Goal: Obtain resource: Download file/media

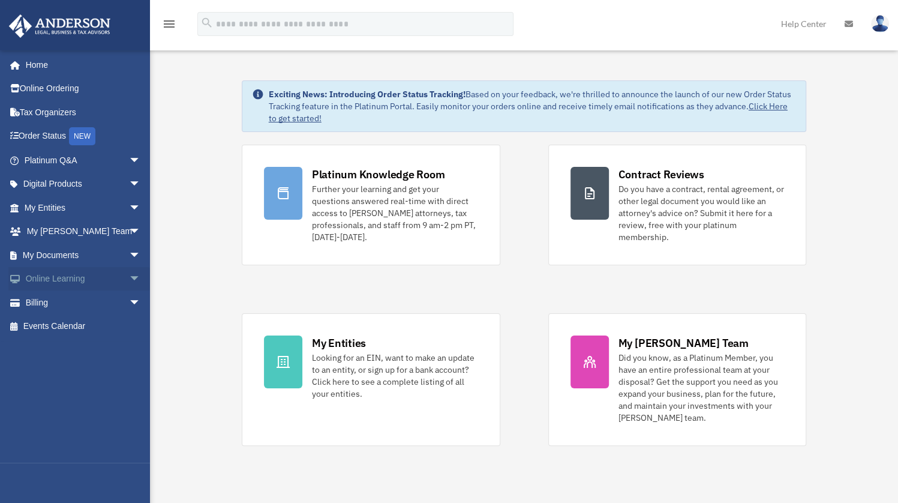
click at [77, 274] on link "Online Learning arrow_drop_down" at bounding box center [83, 279] width 151 height 24
click at [129, 276] on span "arrow_drop_down" at bounding box center [141, 279] width 24 height 25
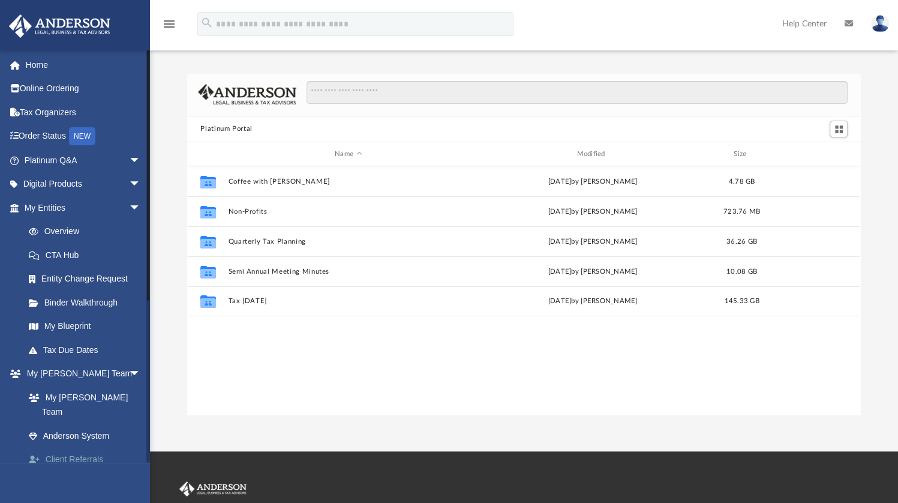
scroll to position [263, 664]
click at [131, 178] on span "arrow_drop_down" at bounding box center [141, 184] width 24 height 25
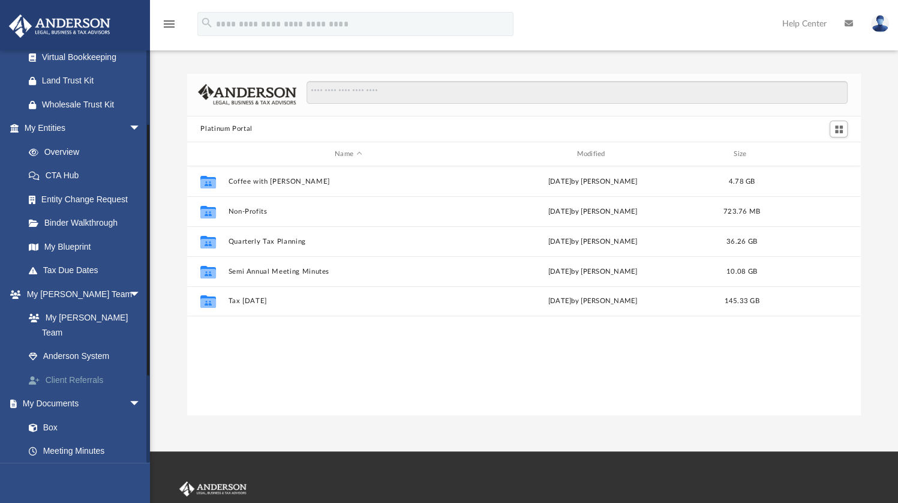
scroll to position [240, 0]
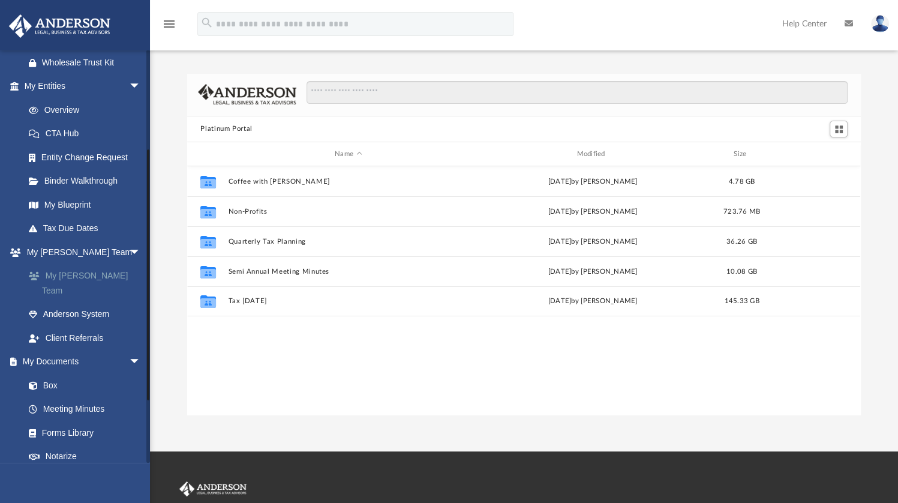
click at [112, 287] on link "My [PERSON_NAME] Team" at bounding box center [88, 283] width 142 height 38
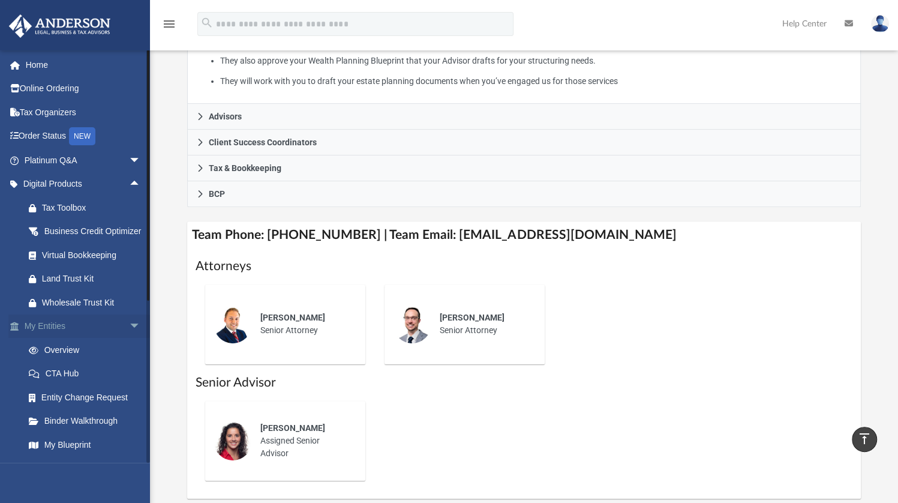
click at [129, 333] on span "arrow_drop_down" at bounding box center [141, 326] width 24 height 25
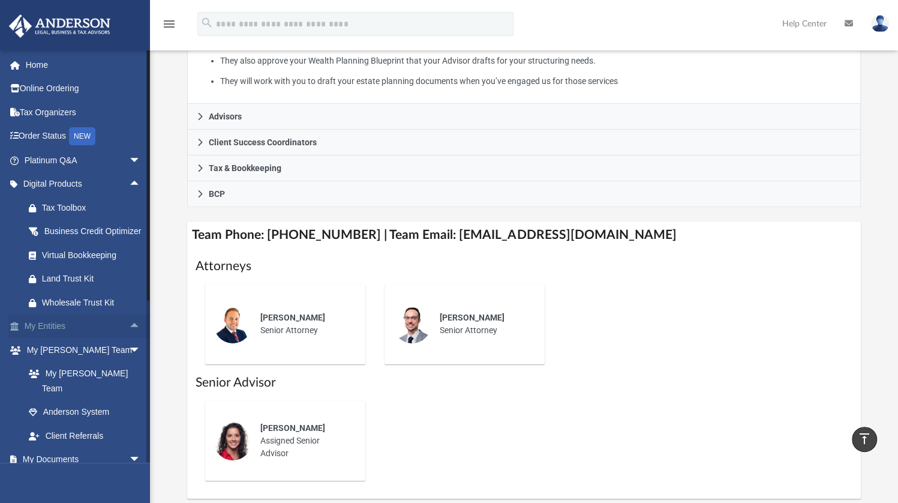
click at [129, 335] on span "arrow_drop_up" at bounding box center [141, 326] width 24 height 25
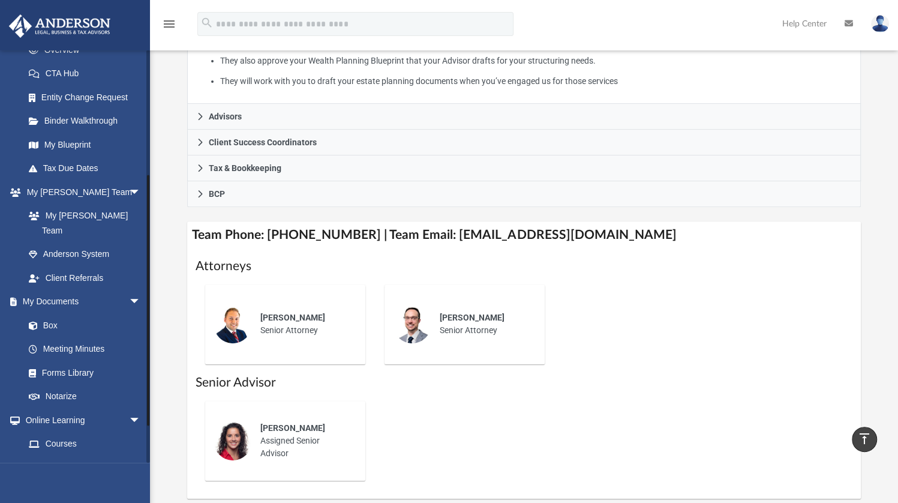
scroll to position [360, 0]
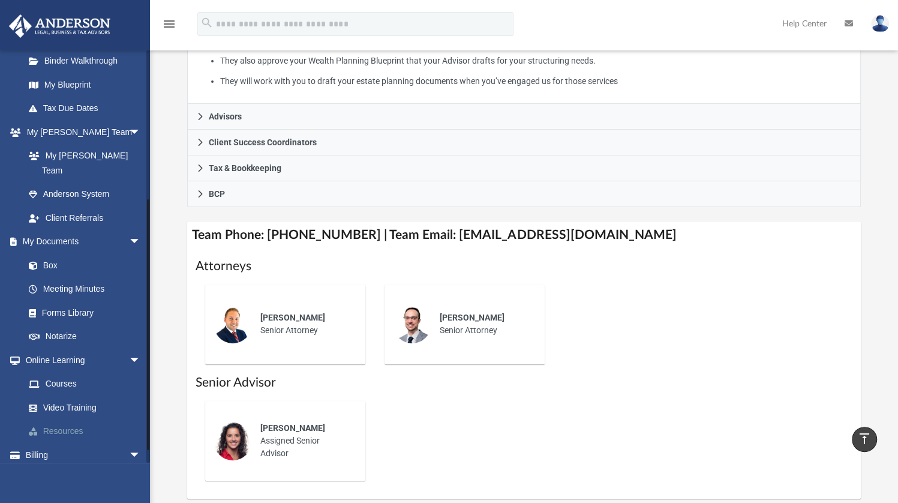
click at [65, 427] on link "Resources" at bounding box center [88, 431] width 142 height 24
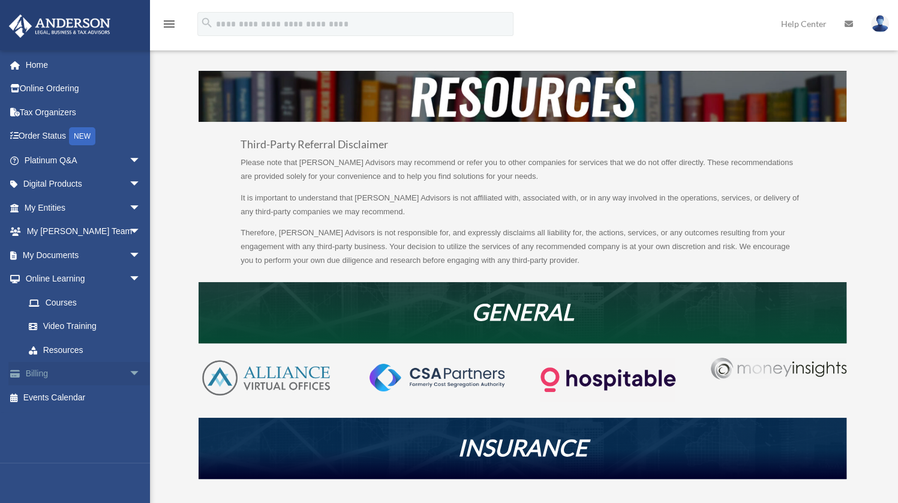
click at [129, 369] on span "arrow_drop_down" at bounding box center [141, 374] width 24 height 25
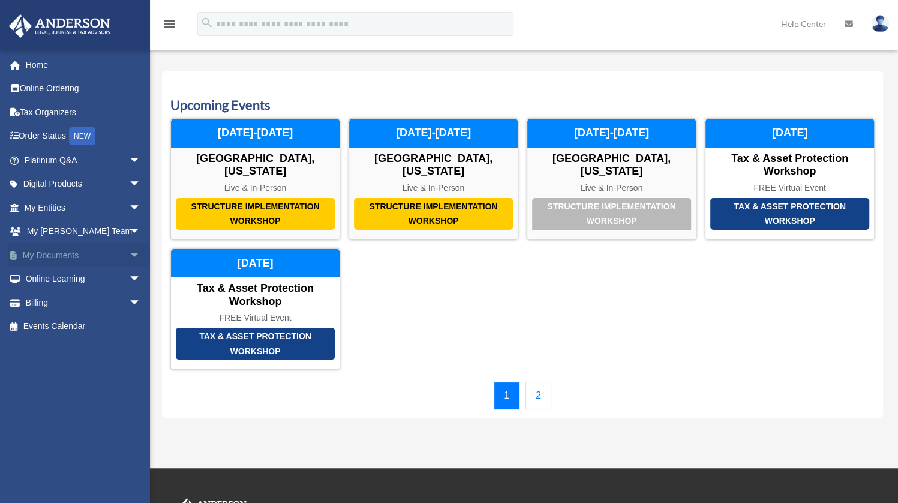
click at [133, 247] on span "arrow_drop_down" at bounding box center [141, 255] width 24 height 25
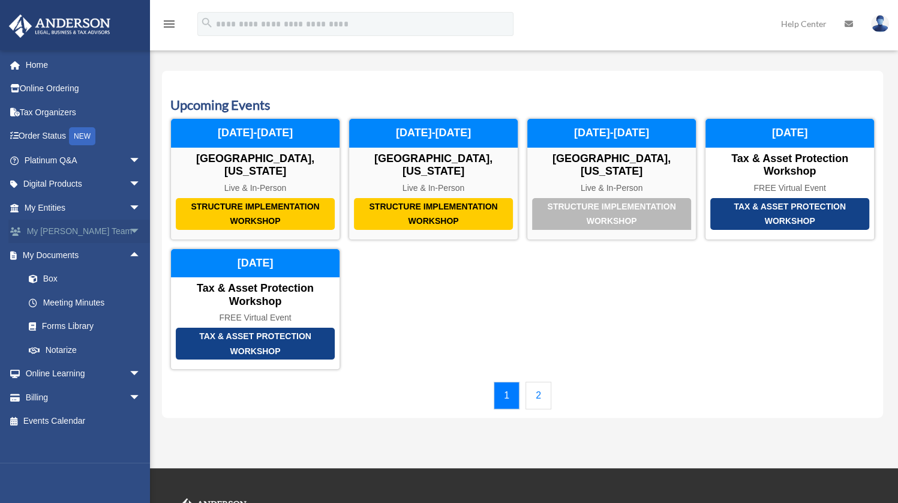
click at [129, 229] on span "arrow_drop_down" at bounding box center [141, 232] width 24 height 25
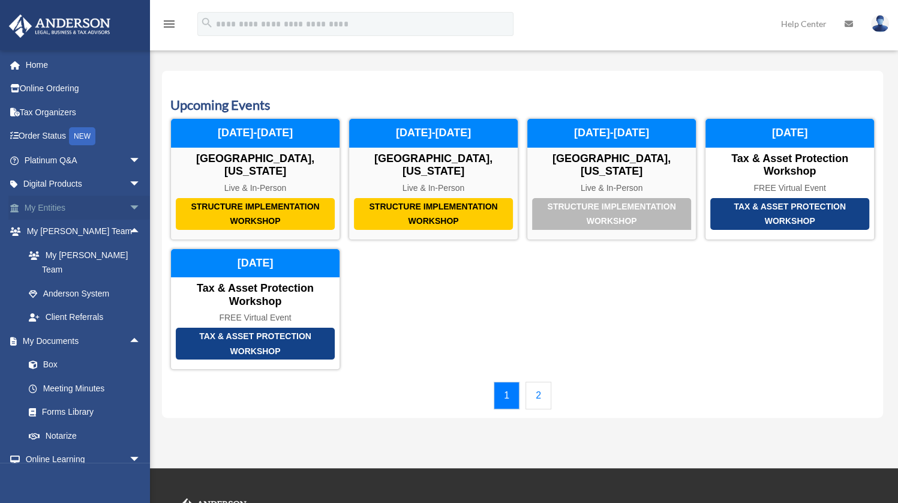
click at [129, 203] on span "arrow_drop_down" at bounding box center [141, 208] width 24 height 25
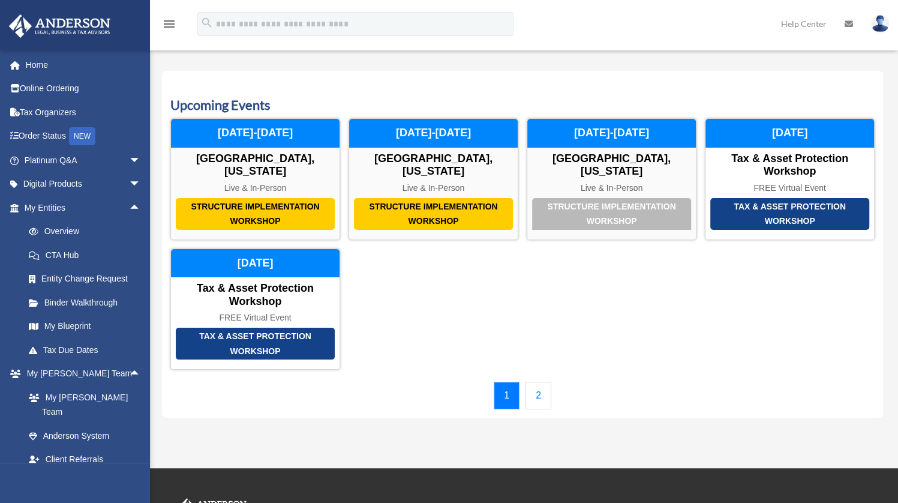
click at [168, 26] on icon "menu" at bounding box center [169, 24] width 14 height 14
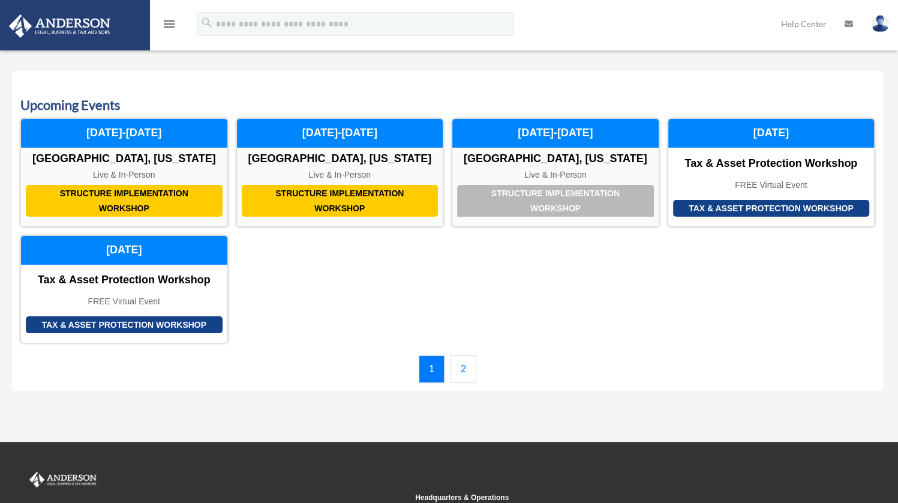
click at [168, 26] on icon "menu" at bounding box center [169, 24] width 14 height 14
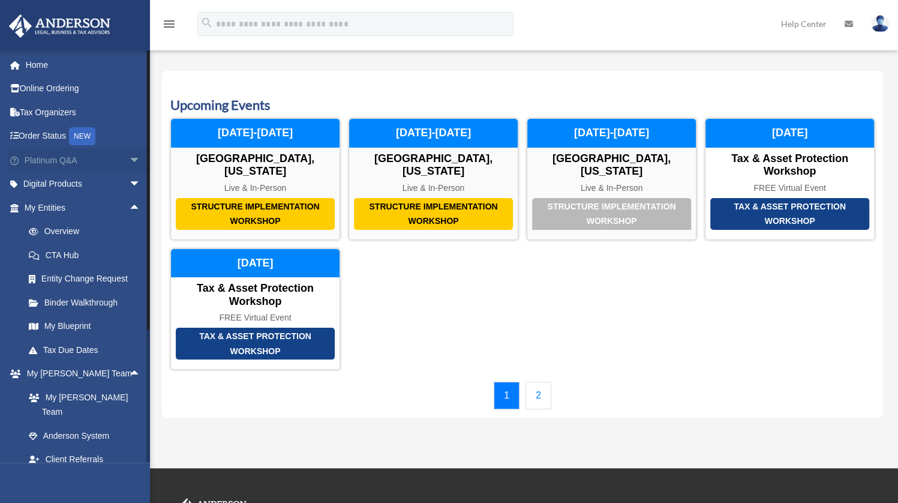
click at [129, 154] on span "arrow_drop_down" at bounding box center [141, 160] width 24 height 25
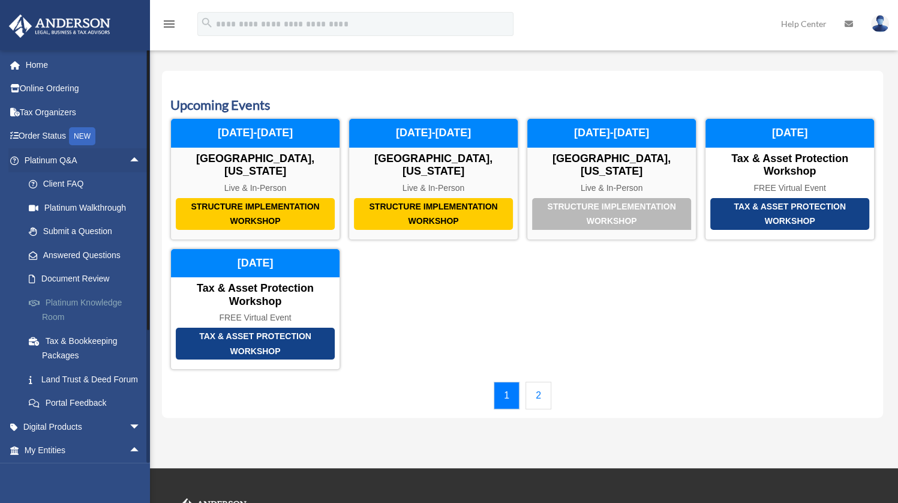
click at [96, 303] on link "Platinum Knowledge Room" at bounding box center [88, 309] width 142 height 38
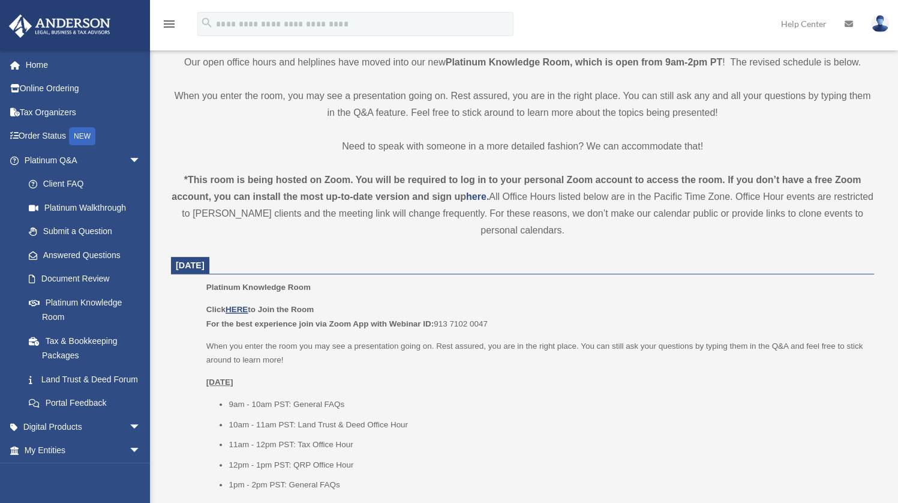
scroll to position [300, 0]
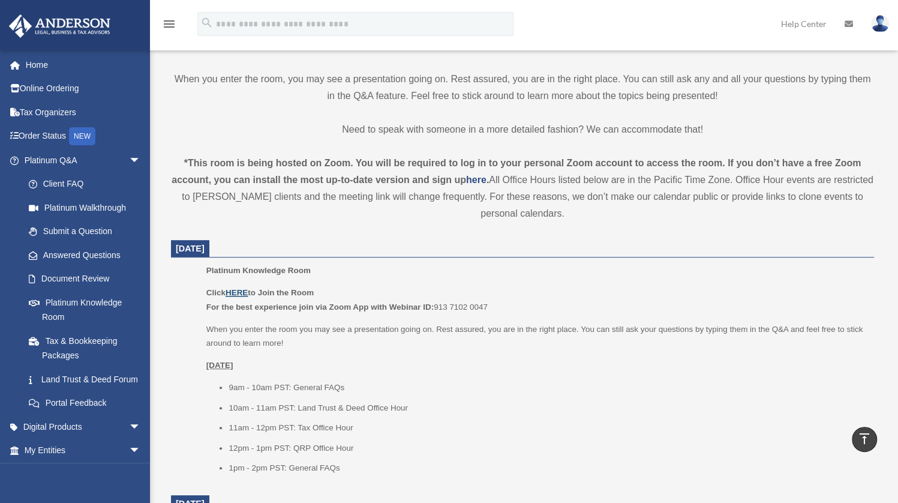
click at [242, 290] on u "HERE" at bounding box center [237, 292] width 22 height 9
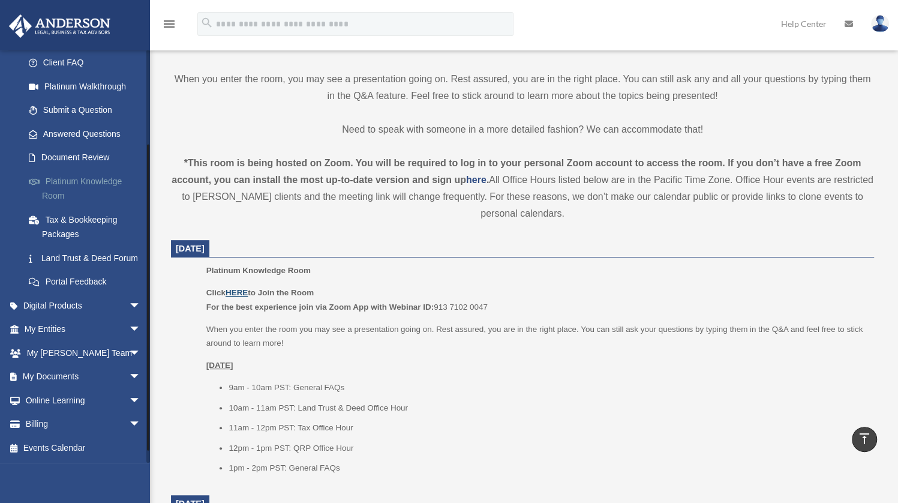
scroll to position [135, 0]
click at [129, 306] on span "arrow_drop_down" at bounding box center [141, 305] width 24 height 25
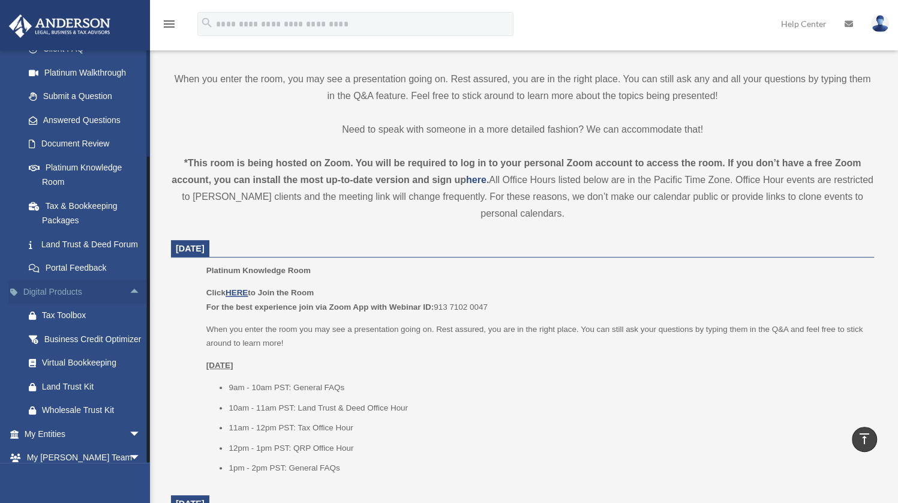
click at [129, 299] on span "arrow_drop_up" at bounding box center [141, 292] width 24 height 25
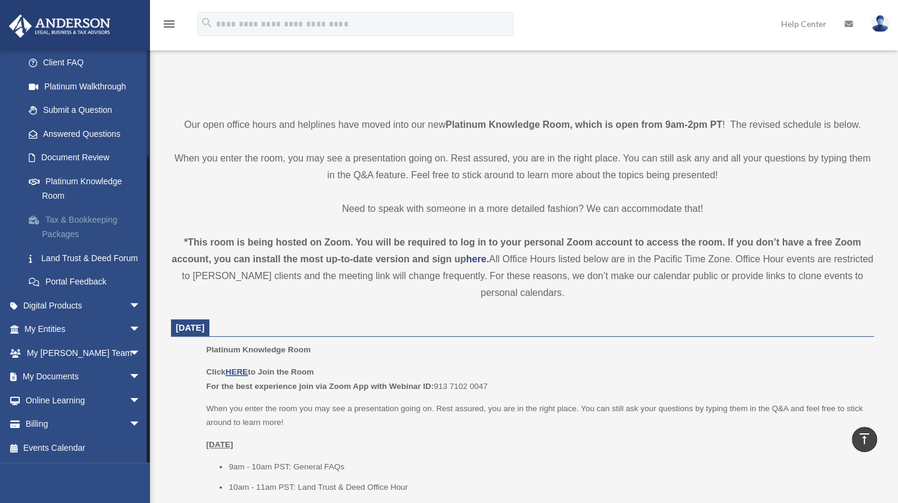
scroll to position [300, 0]
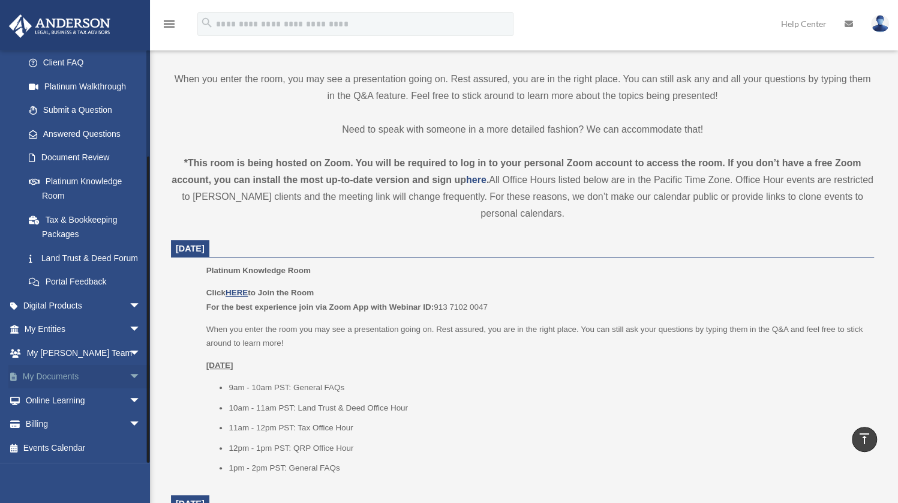
click at [129, 375] on span "arrow_drop_down" at bounding box center [141, 377] width 24 height 25
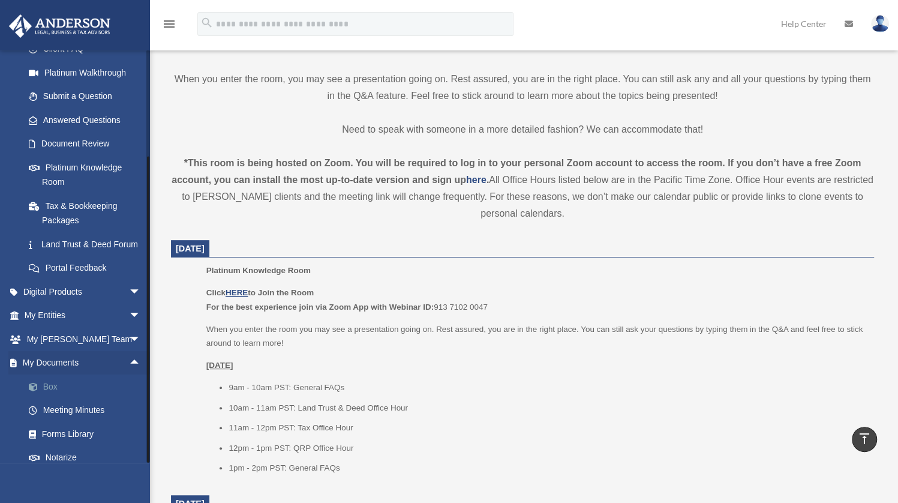
click at [54, 398] on link "Box" at bounding box center [88, 386] width 142 height 24
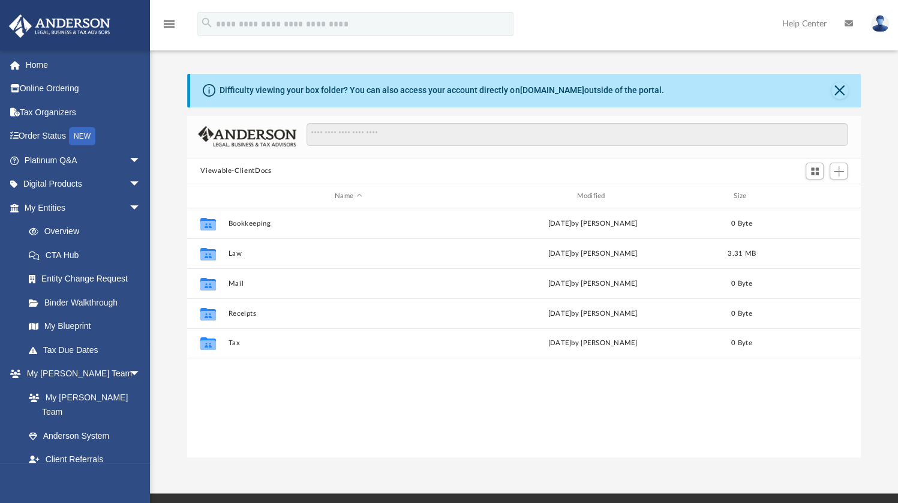
scroll to position [263, 664]
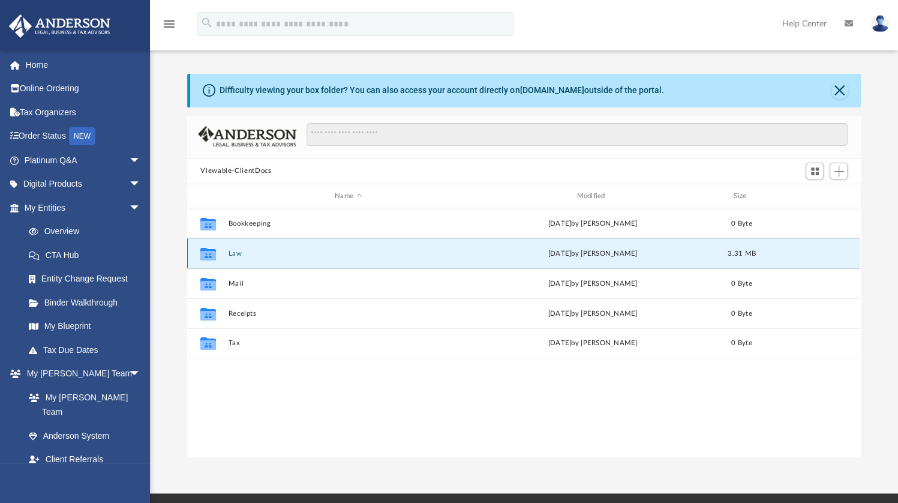
click at [238, 252] on button "Law" at bounding box center [348, 254] width 239 height 8
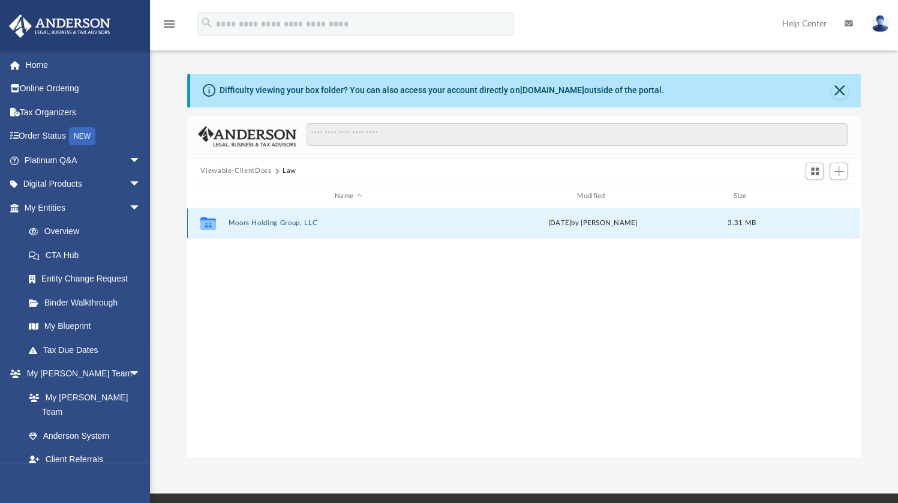
click at [276, 224] on button "Moors Holding Group, LLC" at bounding box center [348, 224] width 239 height 8
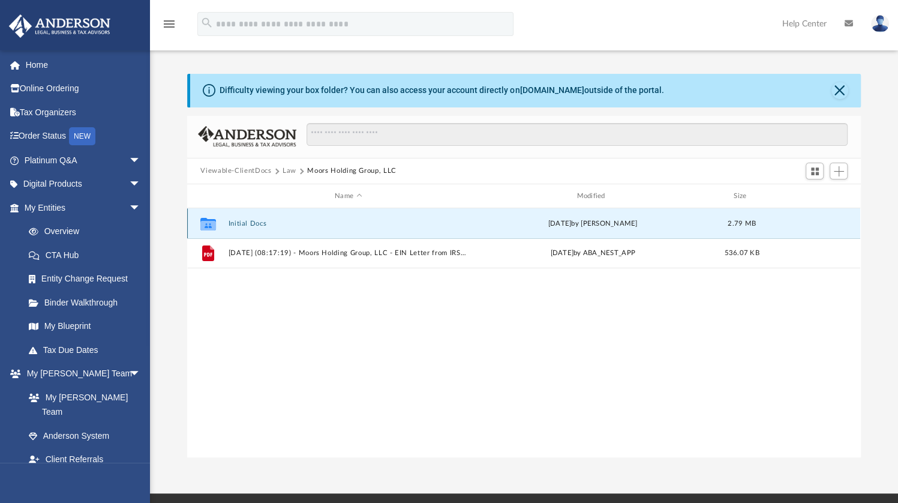
click at [251, 220] on button "Initial Docs" at bounding box center [348, 224] width 239 height 8
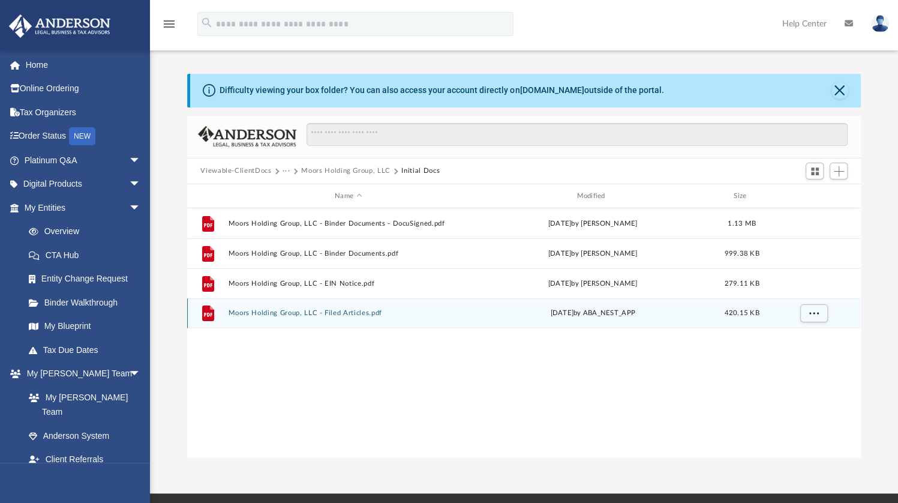
click at [335, 313] on button "Moors Holding Group, LLC - Filed Articles.pdf" at bounding box center [348, 314] width 239 height 8
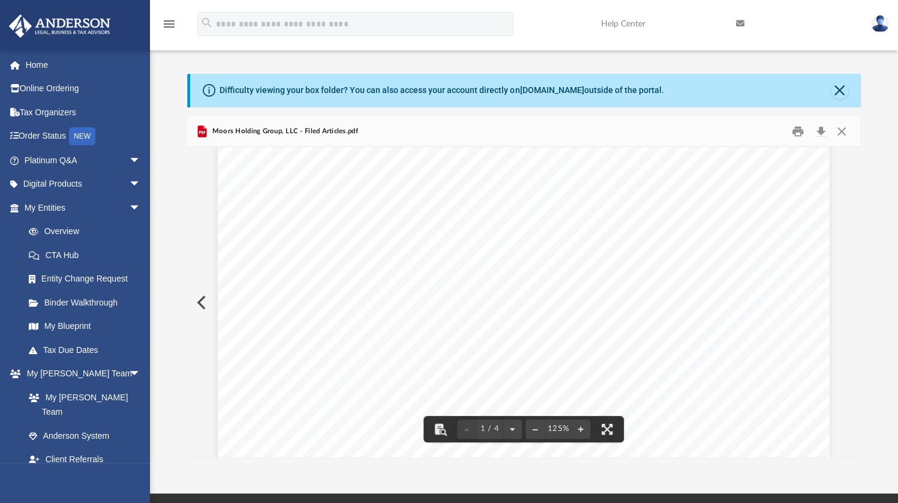
scroll to position [0, 0]
click at [827, 87] on div "Difficulty viewing your box folder? You can also access your account directly o…" at bounding box center [525, 91] width 670 height 34
click at [842, 91] on button "Close" at bounding box center [840, 90] width 17 height 17
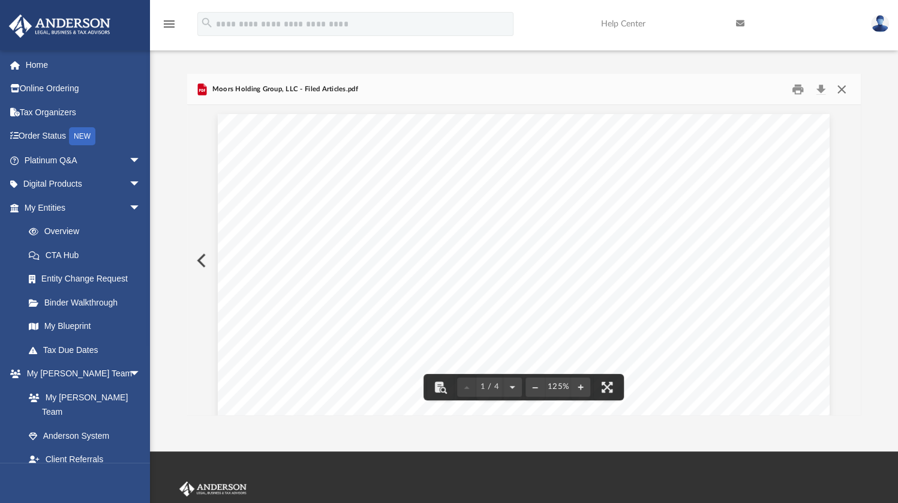
click at [848, 81] on button "Close" at bounding box center [842, 89] width 22 height 19
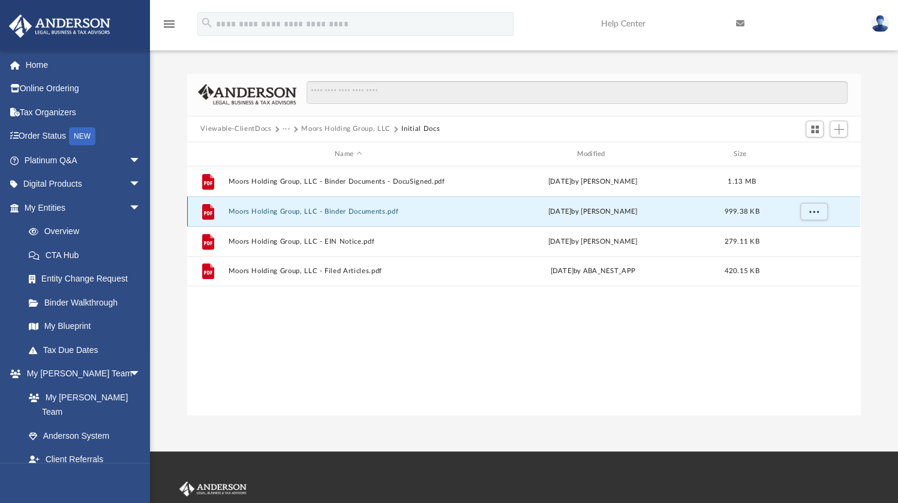
click at [317, 212] on button "Moors Holding Group, LLC - Binder Documents.pdf" at bounding box center [348, 212] width 239 height 8
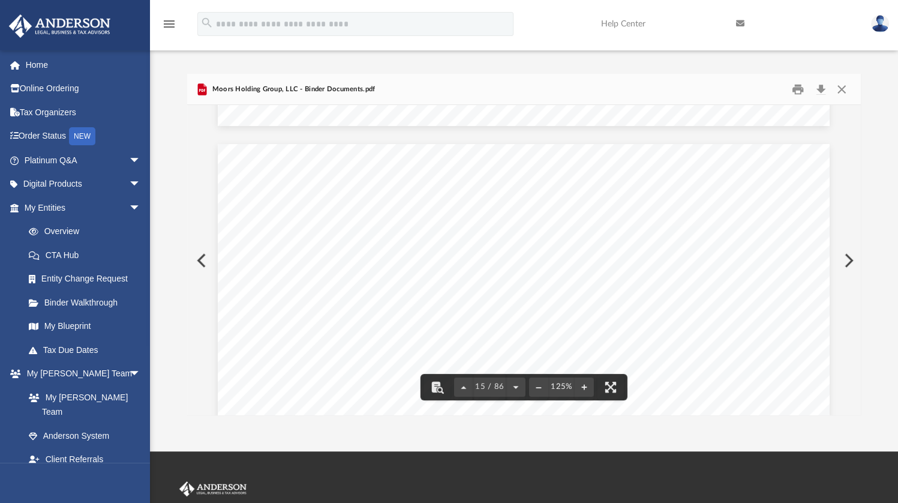
scroll to position [11340, 0]
click at [623, 252] on div "Operating Agreement of Moors Holding Group, LLC Page 2 of 52 Section 1.06 Compa…" at bounding box center [524, 510] width 612 height 792
